Goal: Transaction & Acquisition: Purchase product/service

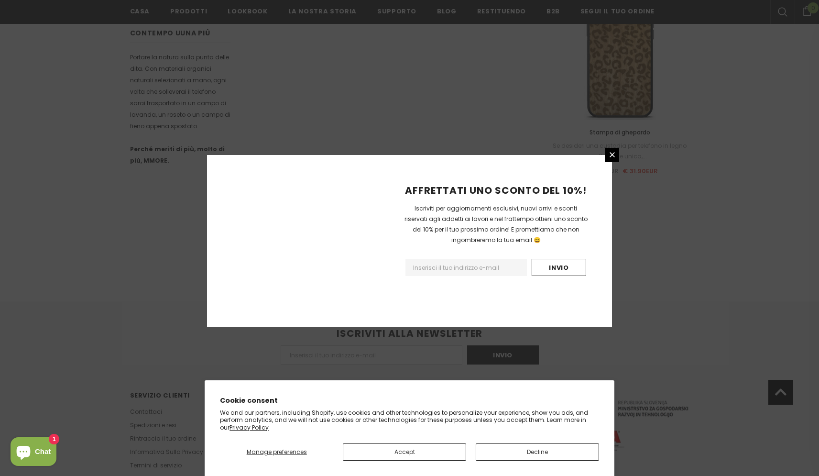
scroll to position [568, 0]
